Goal: Check status: Check status

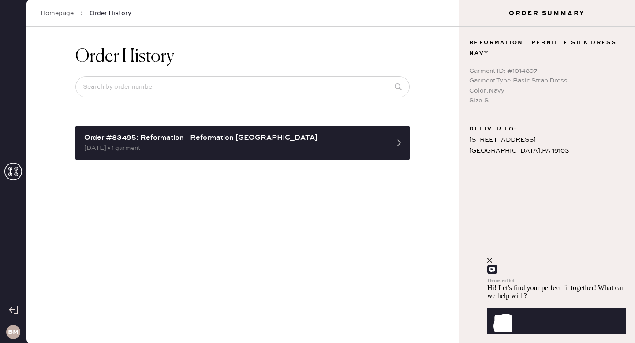
click at [51, 16] on link "Homepage" at bounding box center [57, 13] width 33 height 9
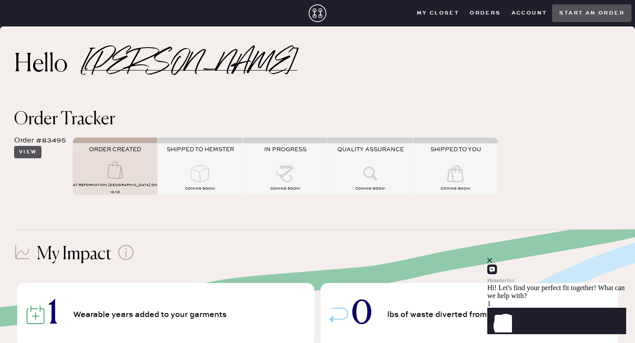
click at [30, 153] on button "View" at bounding box center [27, 152] width 27 height 12
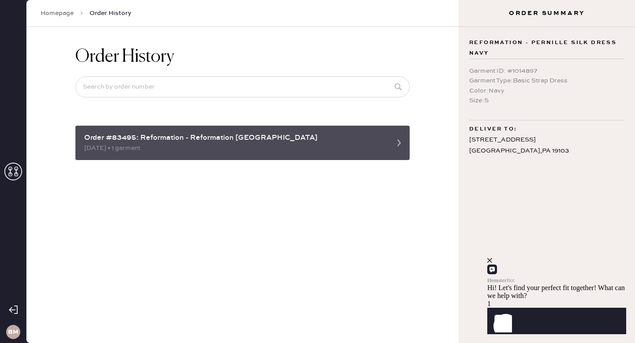
click at [140, 146] on div "[DATE] • 1 garment" at bounding box center [234, 148] width 301 height 10
click at [396, 144] on icon at bounding box center [399, 143] width 18 height 18
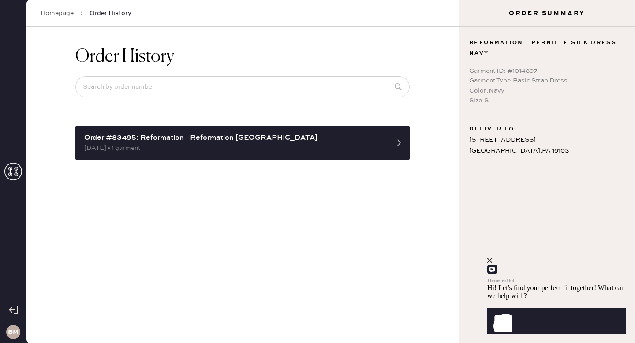
click at [67, 14] on link "Homepage" at bounding box center [57, 13] width 33 height 9
